Goal: Manage account settings

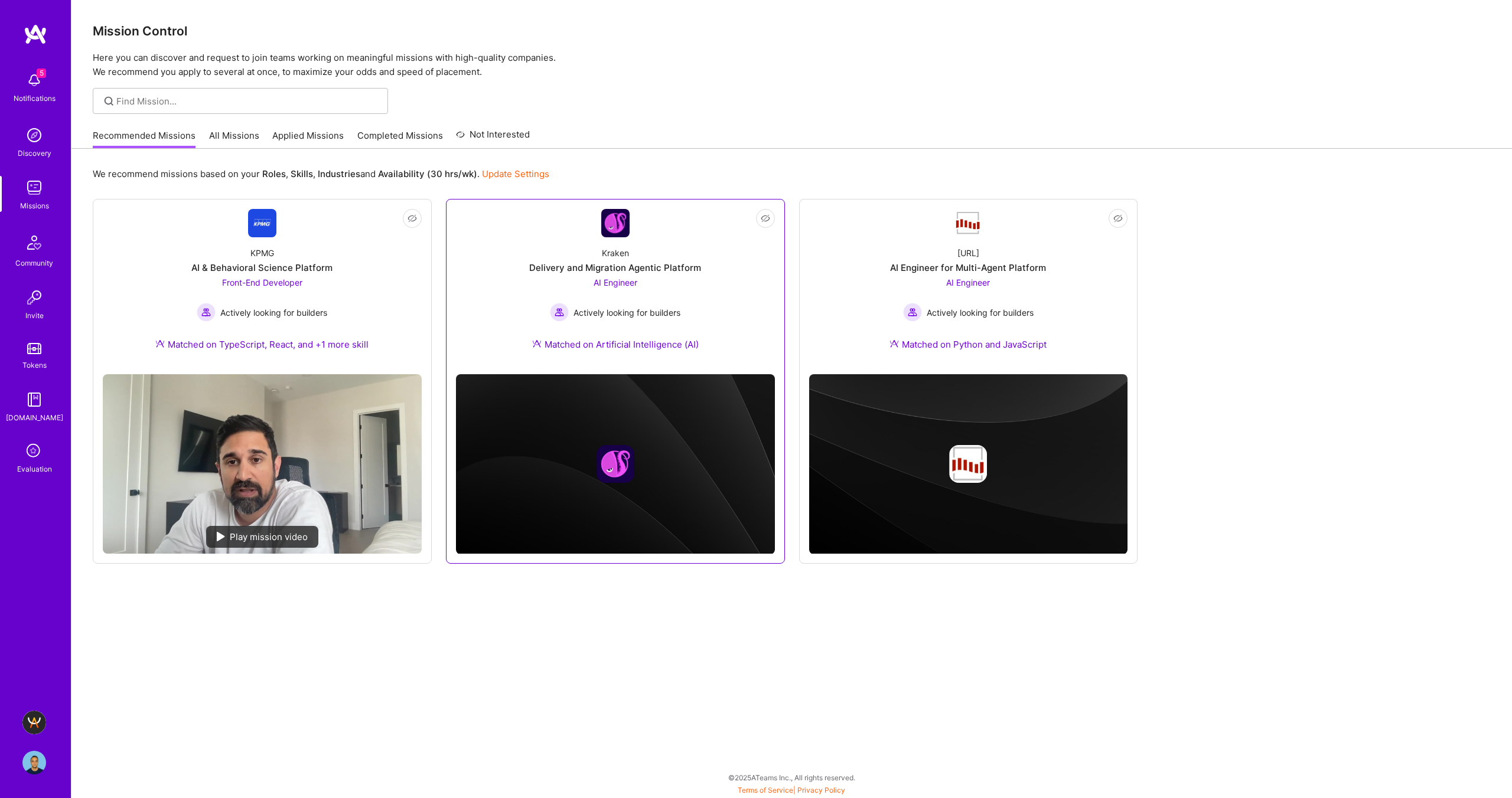
click at [676, 264] on div "Delivery and Migration Agentic Platform" at bounding box center [615, 267] width 172 height 12
click at [36, 765] on img at bounding box center [34, 762] width 23 height 23
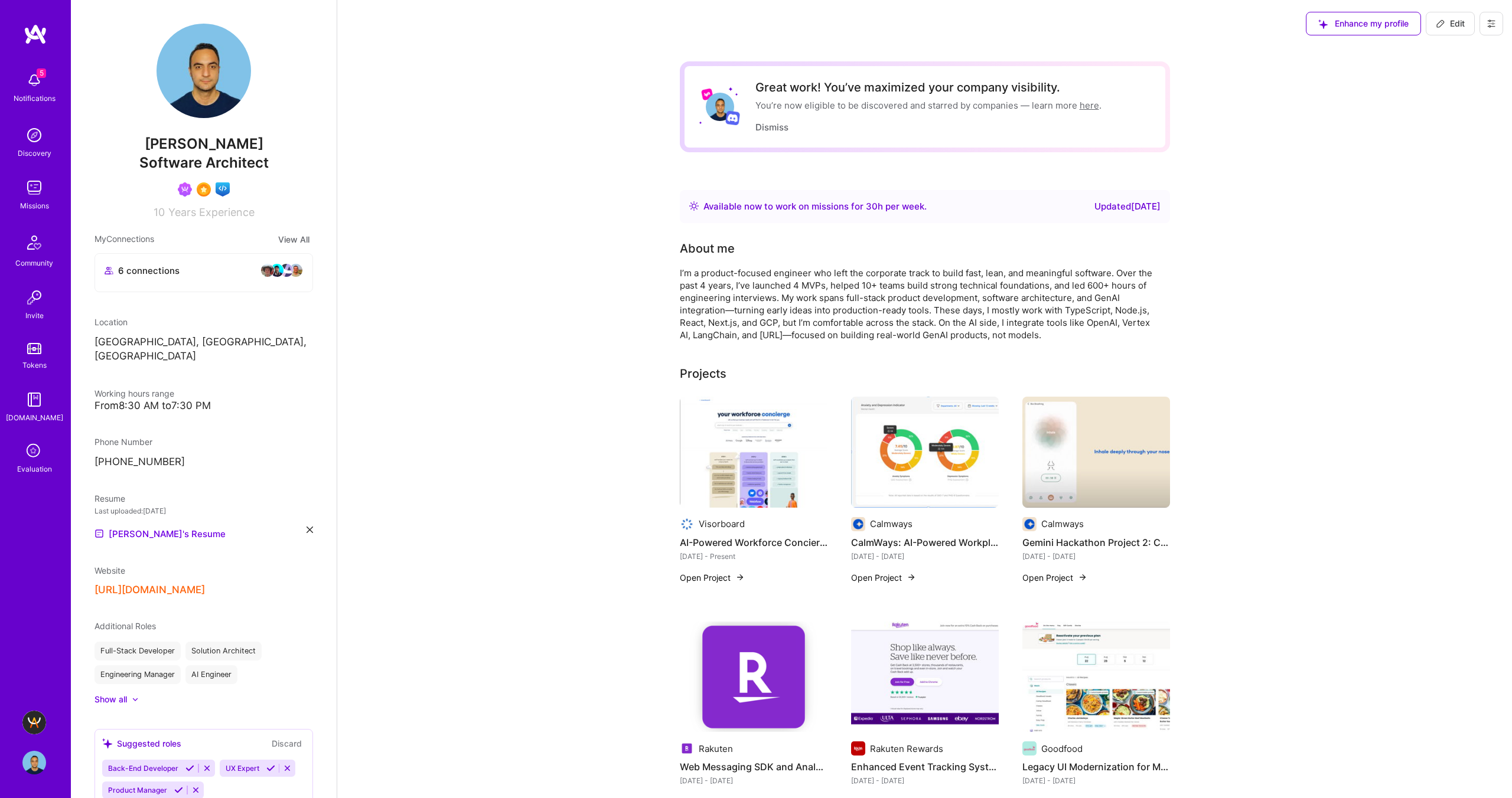
click at [1441, 23] on icon at bounding box center [1440, 23] width 9 height 9
select select "CA"
select select "Right Now"
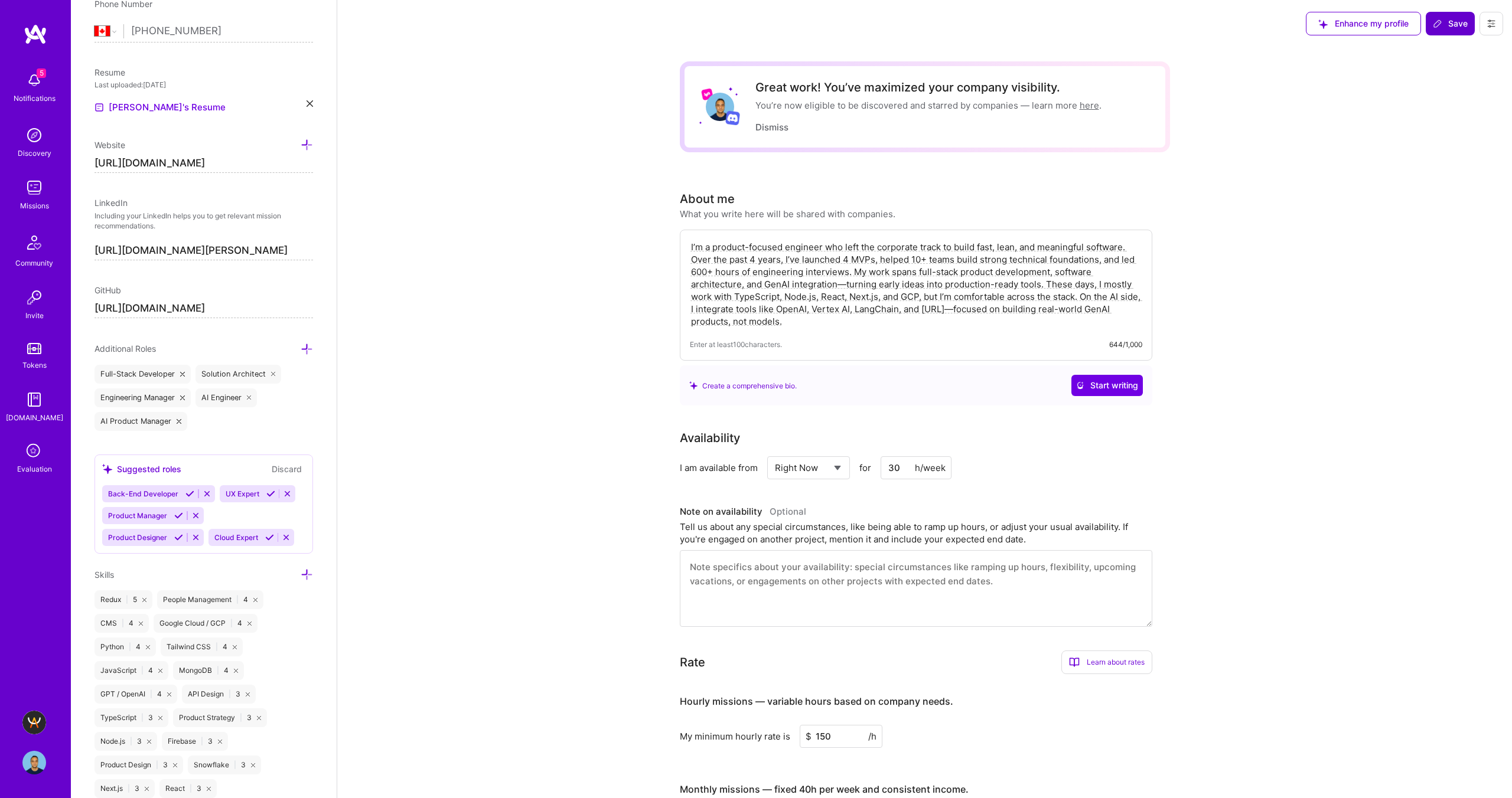
scroll to position [543, 0]
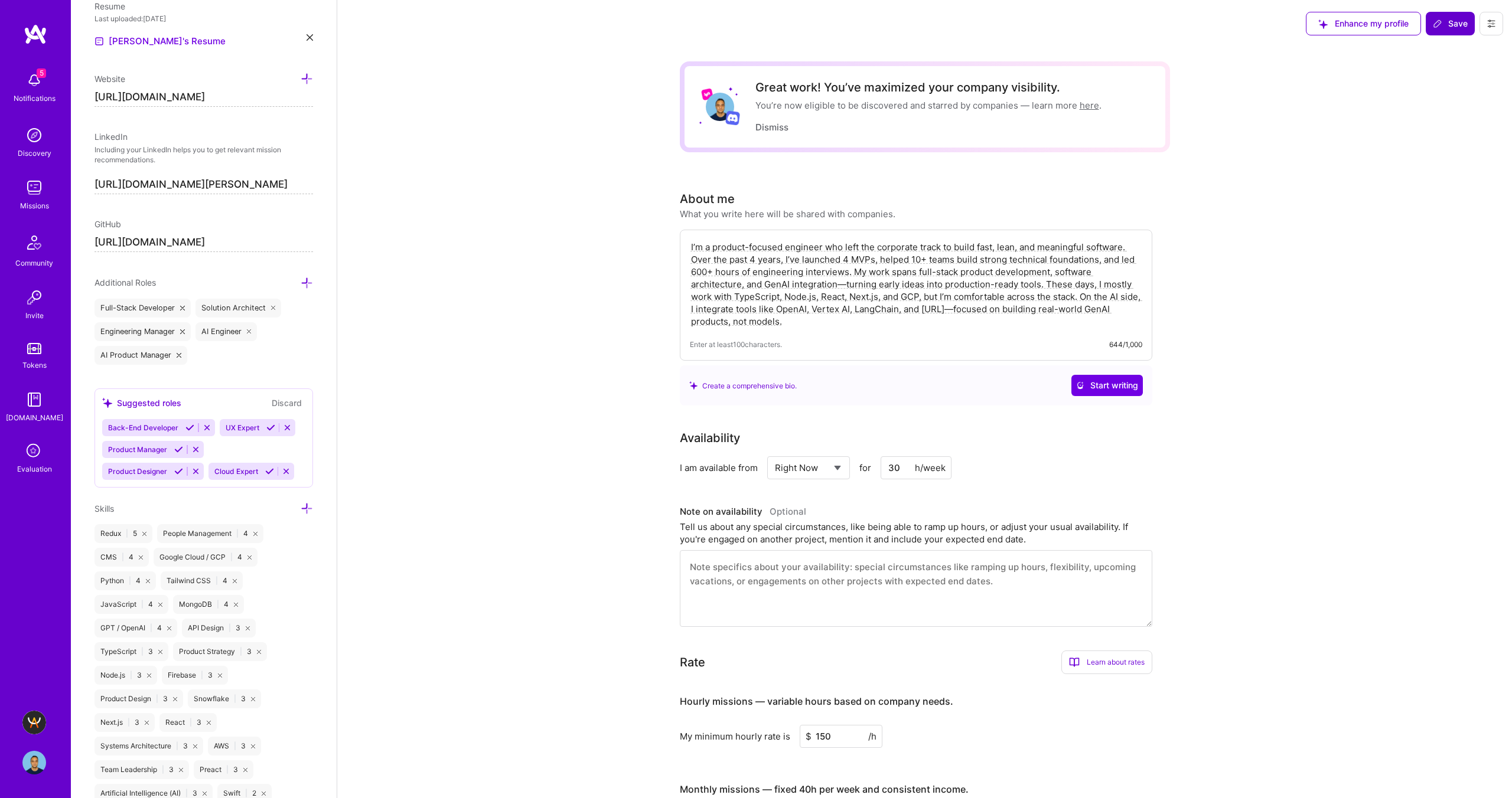
click at [177, 355] on icon at bounding box center [179, 356] width 5 height 5
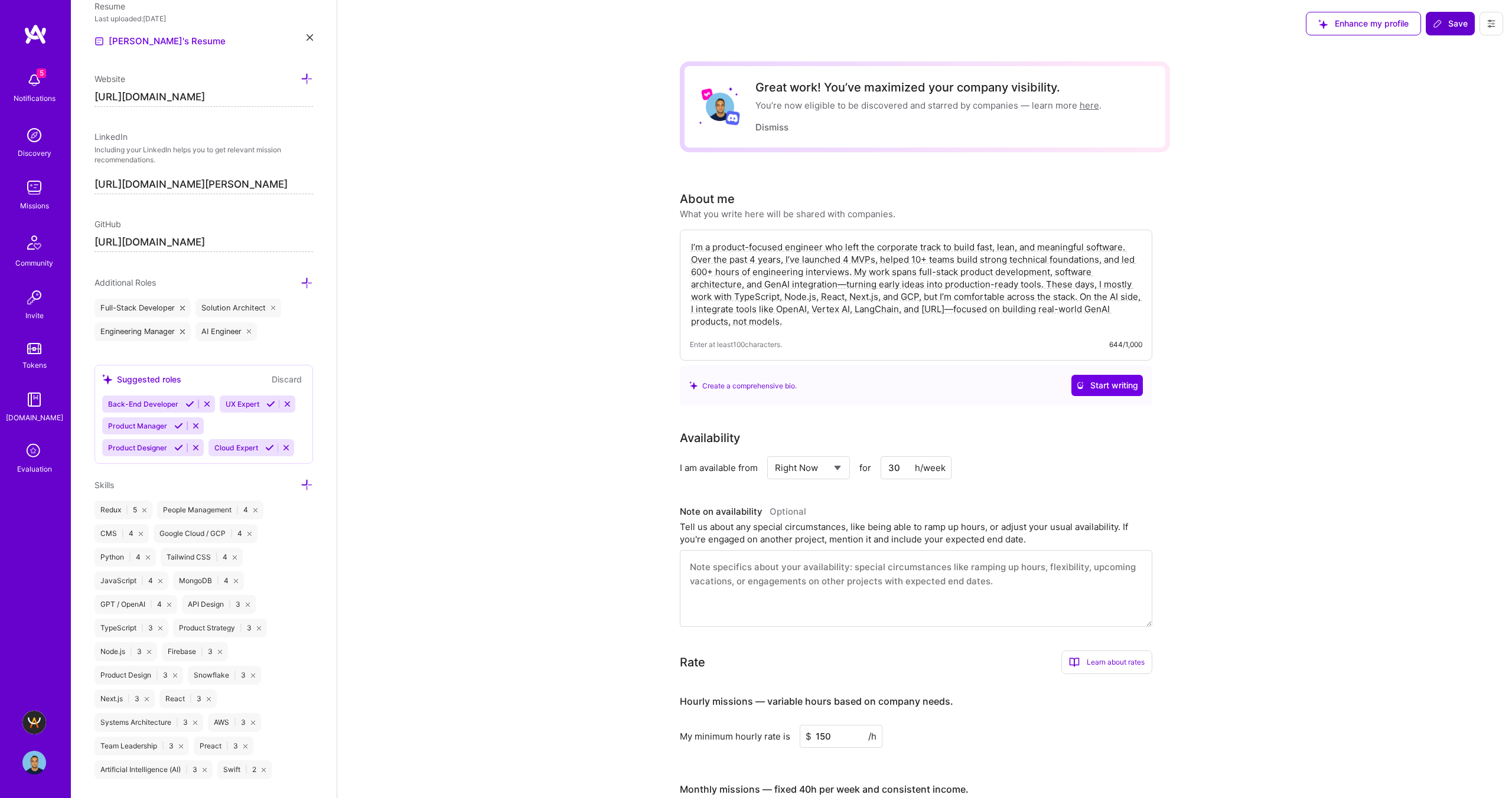
click at [306, 280] on icon at bounding box center [306, 283] width 12 height 12
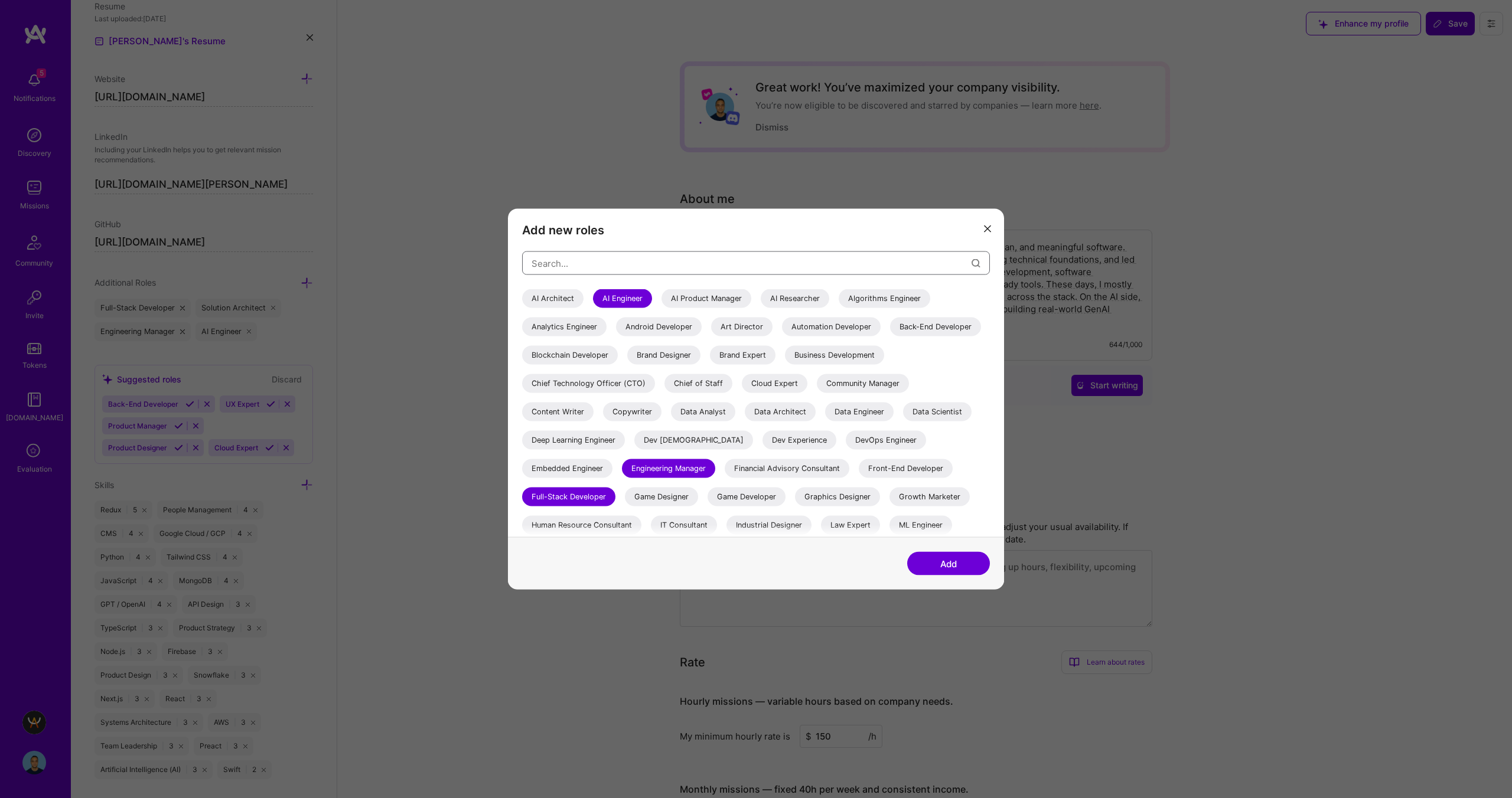
click at [599, 255] on input "modal" at bounding box center [751, 263] width 440 height 30
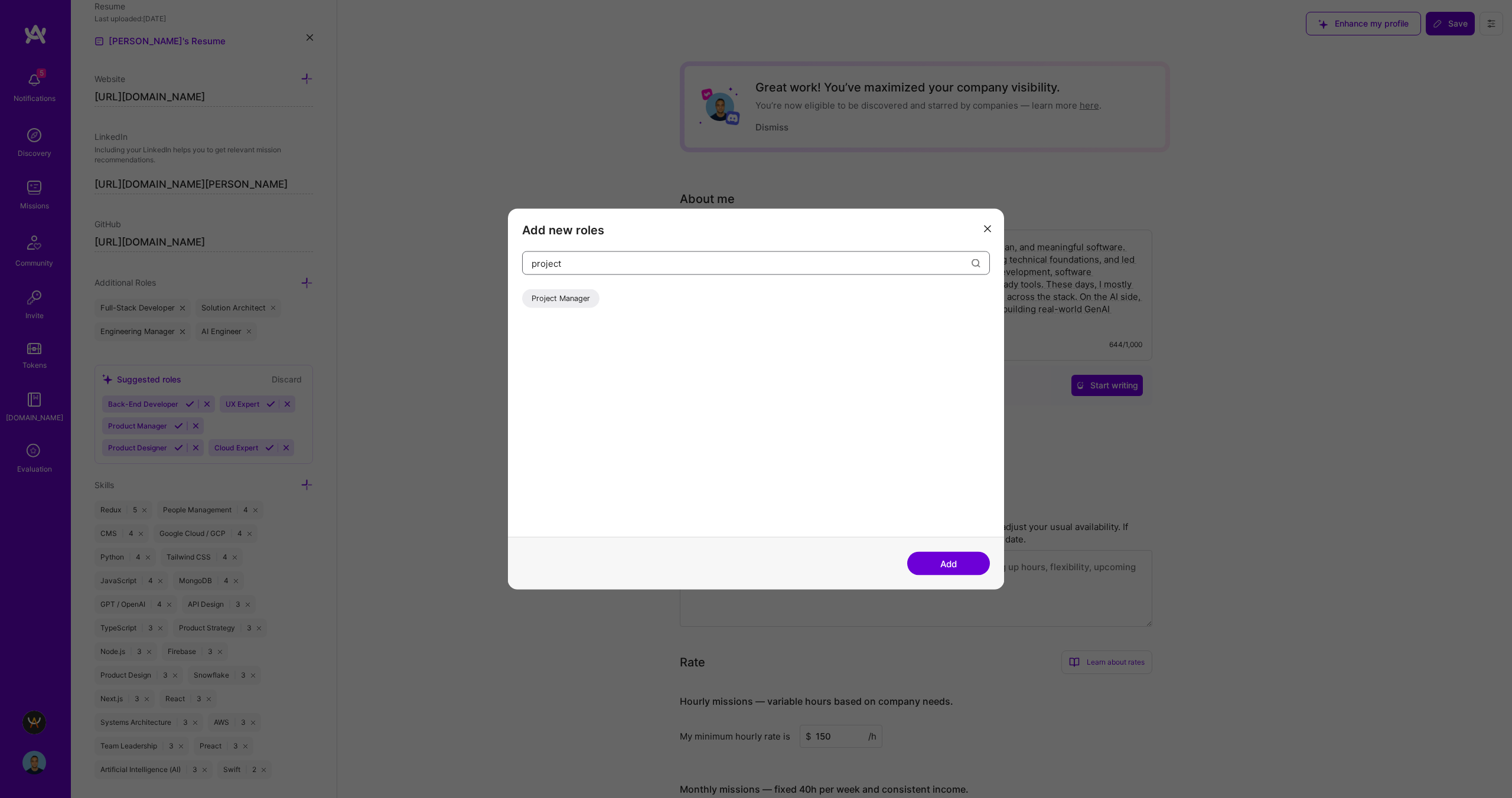
type input "project"
click at [571, 303] on div "Project Manager" at bounding box center [560, 299] width 77 height 19
click at [937, 564] on button "Add" at bounding box center [949, 563] width 83 height 23
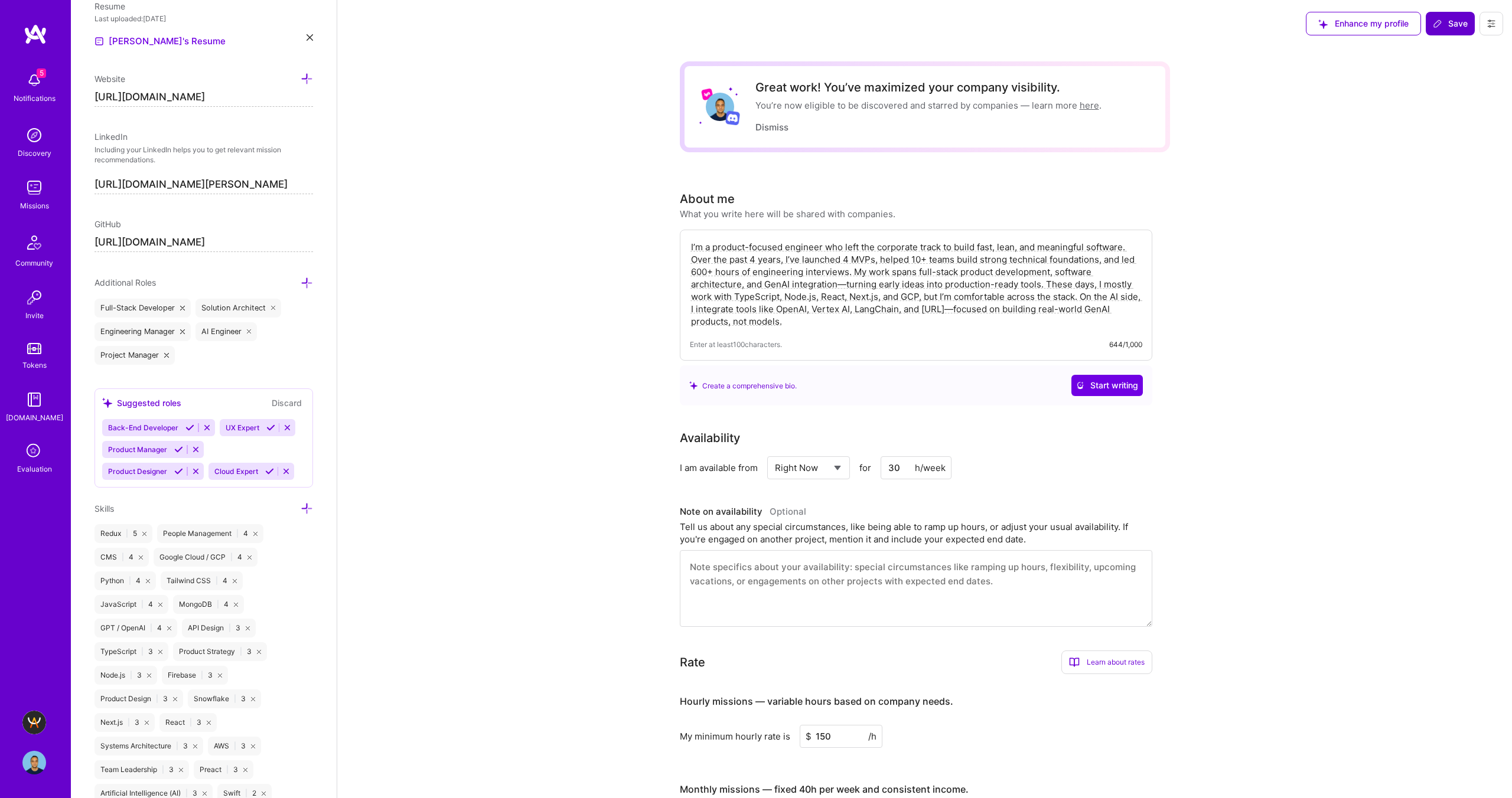
click at [1451, 27] on span "Save" at bounding box center [1450, 23] width 35 height 12
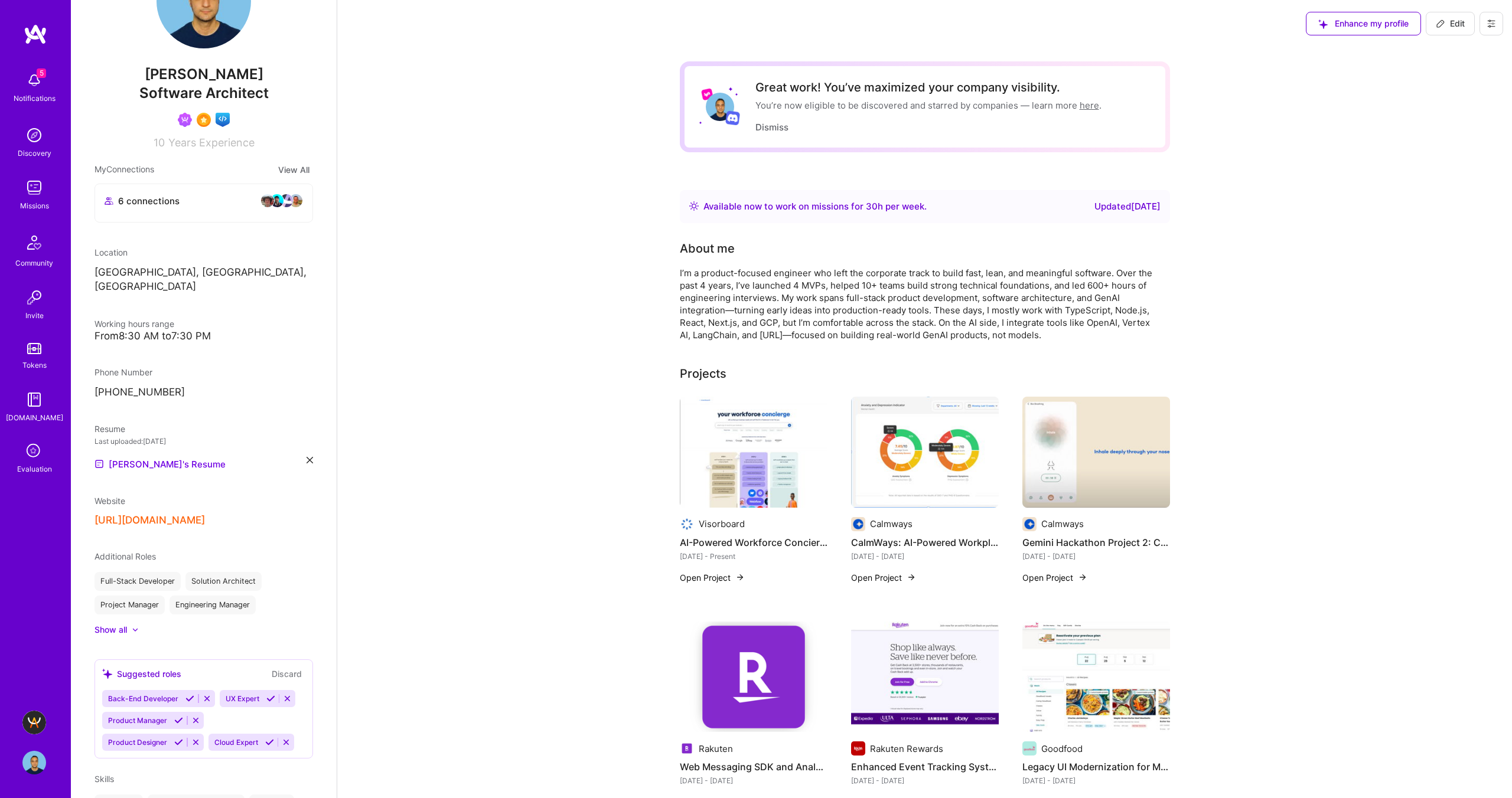
scroll to position [0, 0]
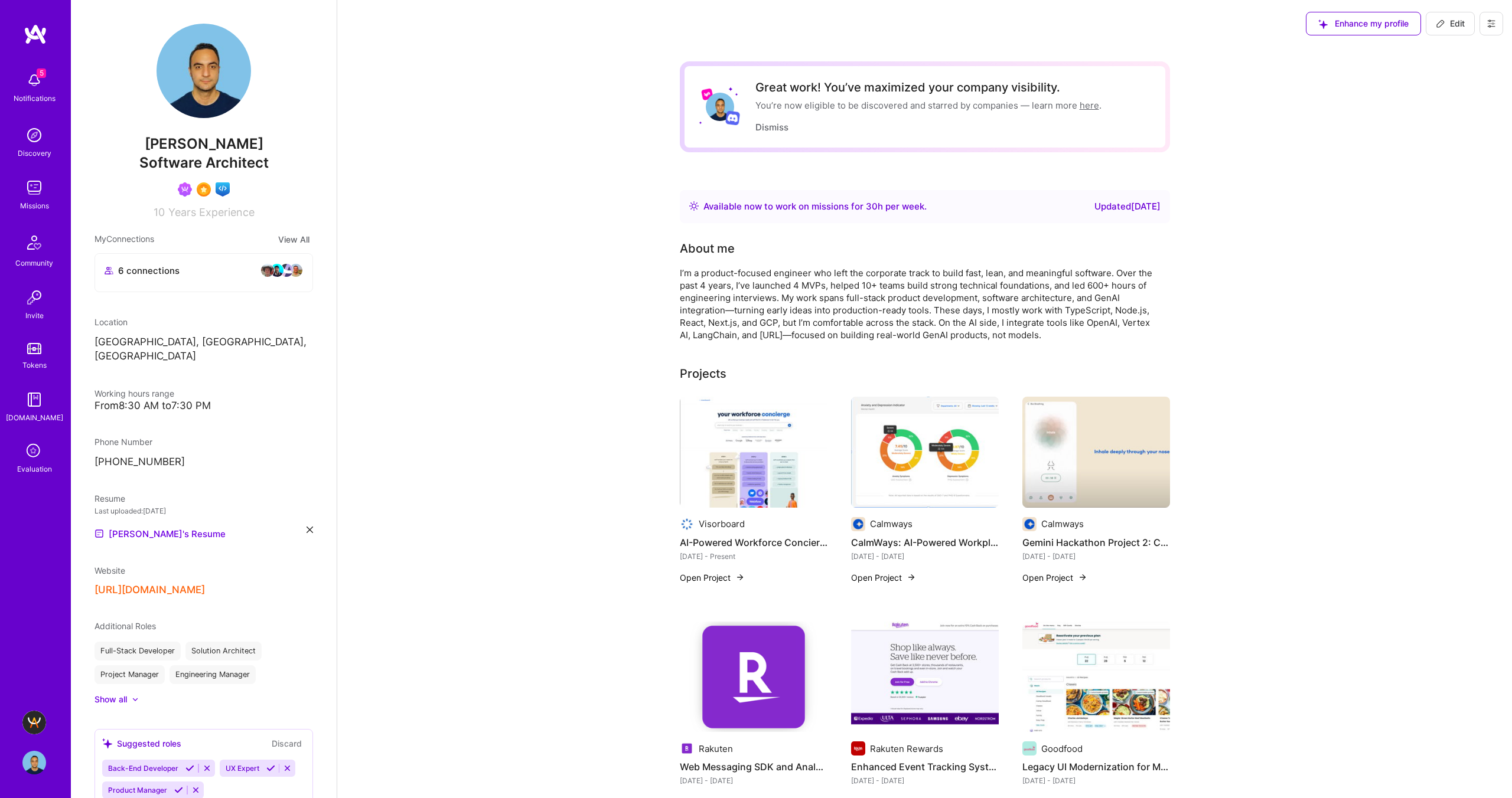
click at [36, 455] on icon at bounding box center [34, 451] width 22 height 22
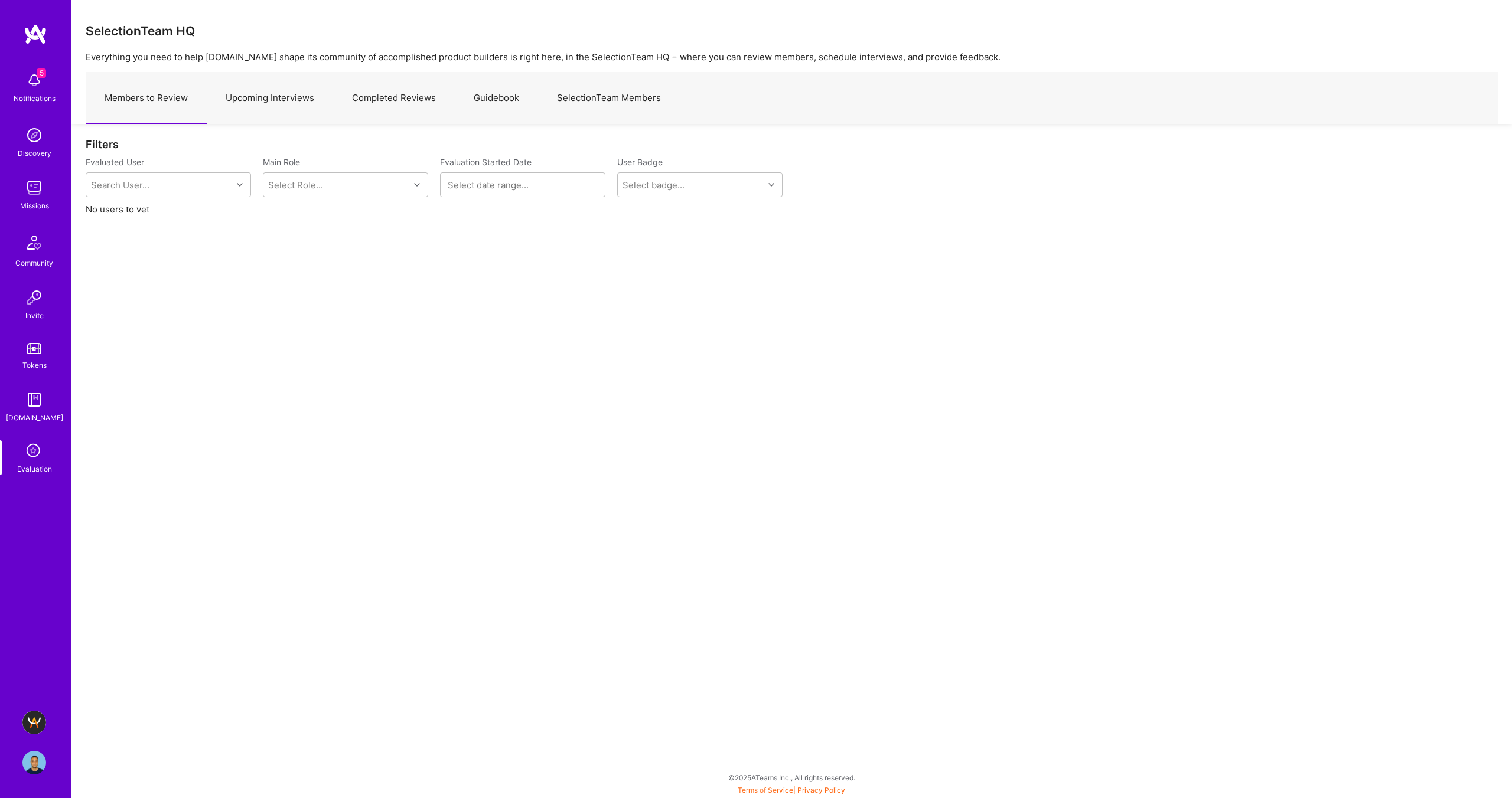
click at [38, 136] on img at bounding box center [34, 135] width 23 height 23
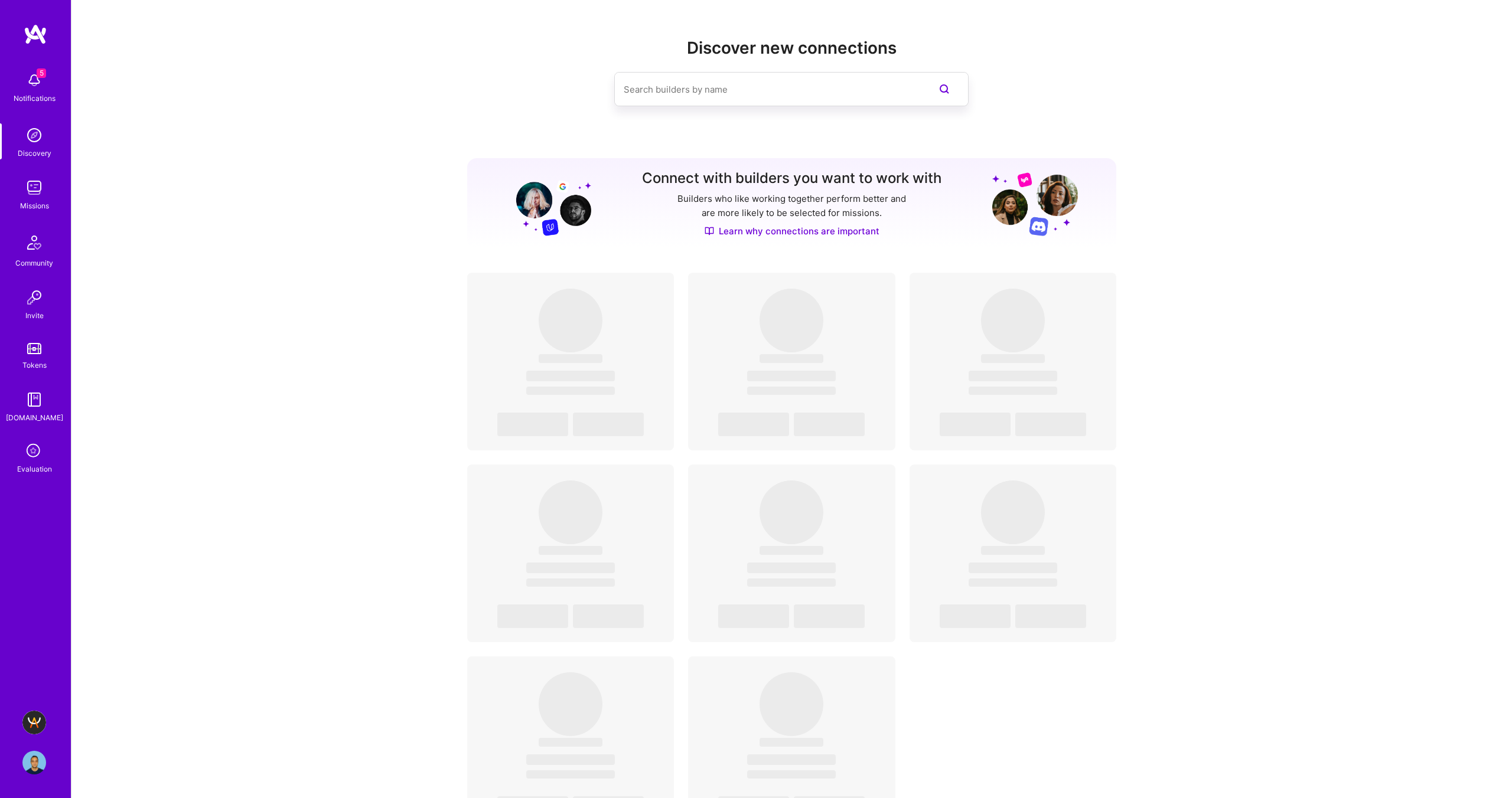
click at [34, 188] on img at bounding box center [34, 187] width 23 height 23
